Goal: Find specific page/section: Find specific page/section

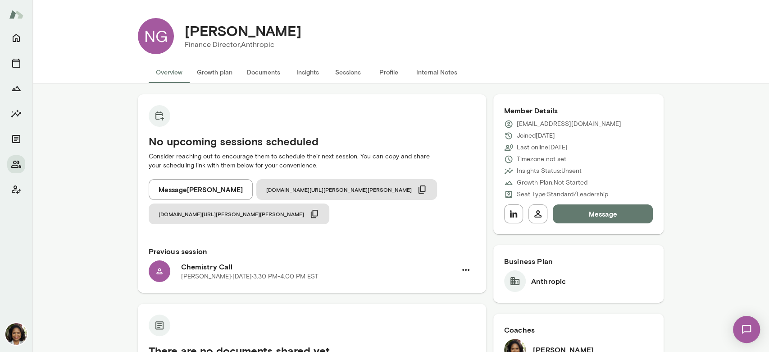
click at [4, 162] on div at bounding box center [16, 190] width 32 height 323
click at [15, 163] on icon "Members" at bounding box center [16, 164] width 11 height 11
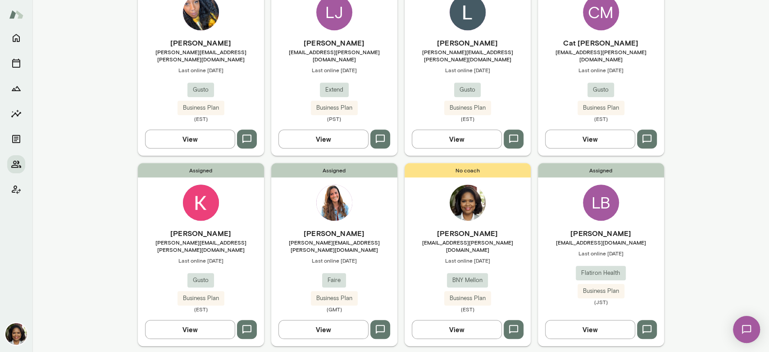
scroll to position [509, 0]
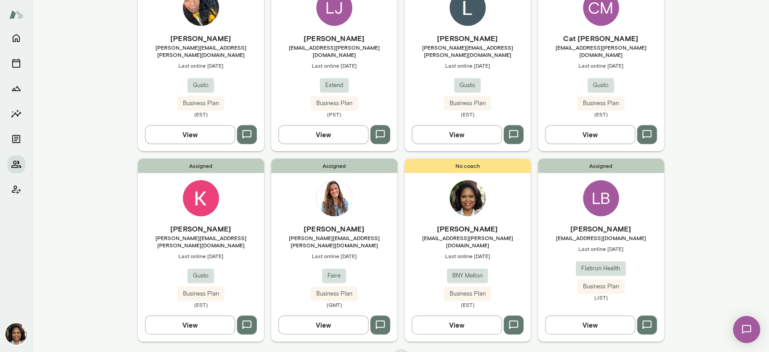
click at [591, 315] on button "View" at bounding box center [590, 324] width 90 height 19
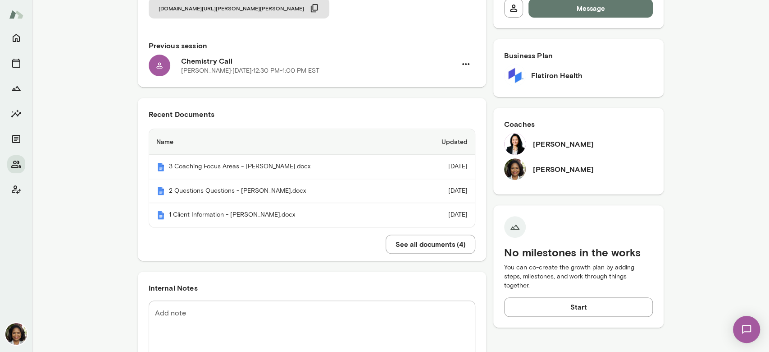
scroll to position [240, 0]
